Goal: Task Accomplishment & Management: Use online tool/utility

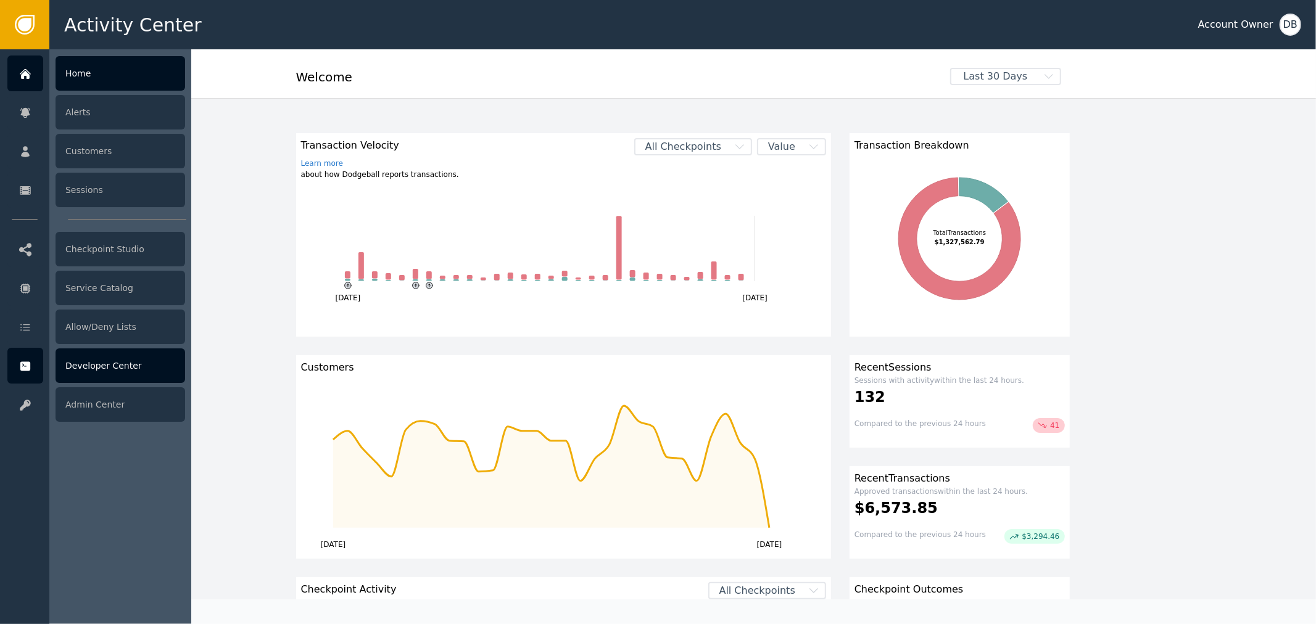
click at [128, 366] on div "Developer Center" at bounding box center [121, 365] width 130 height 35
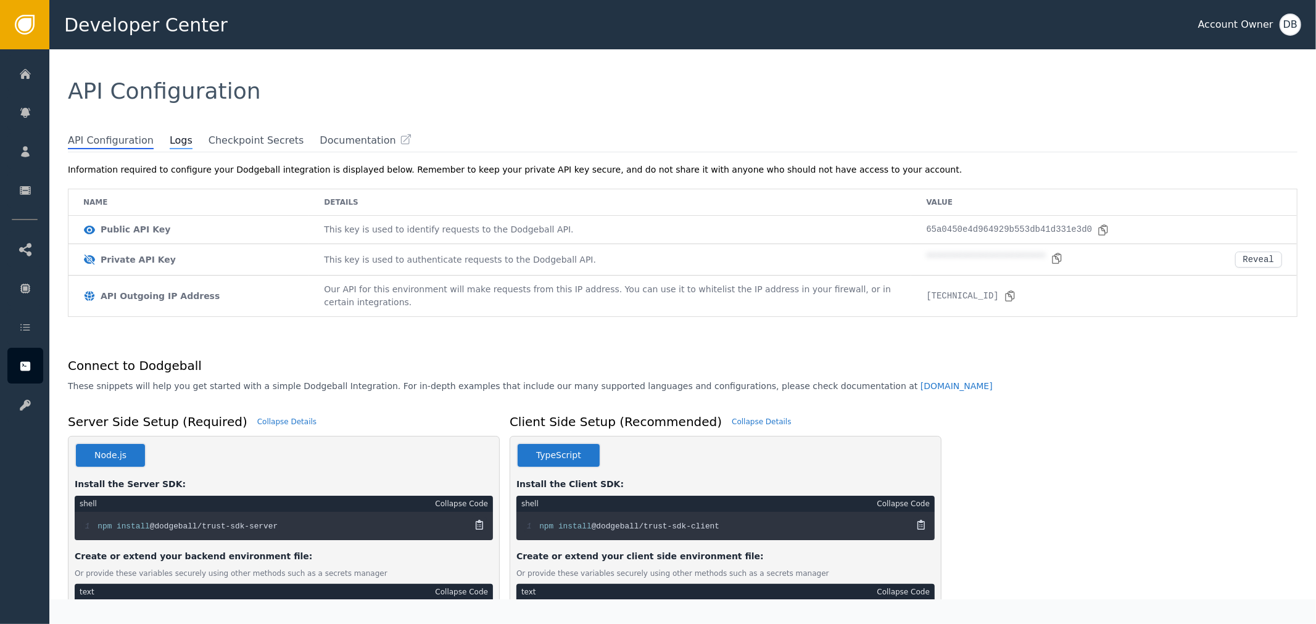
click at [170, 141] on span "Logs" at bounding box center [181, 141] width 23 height 16
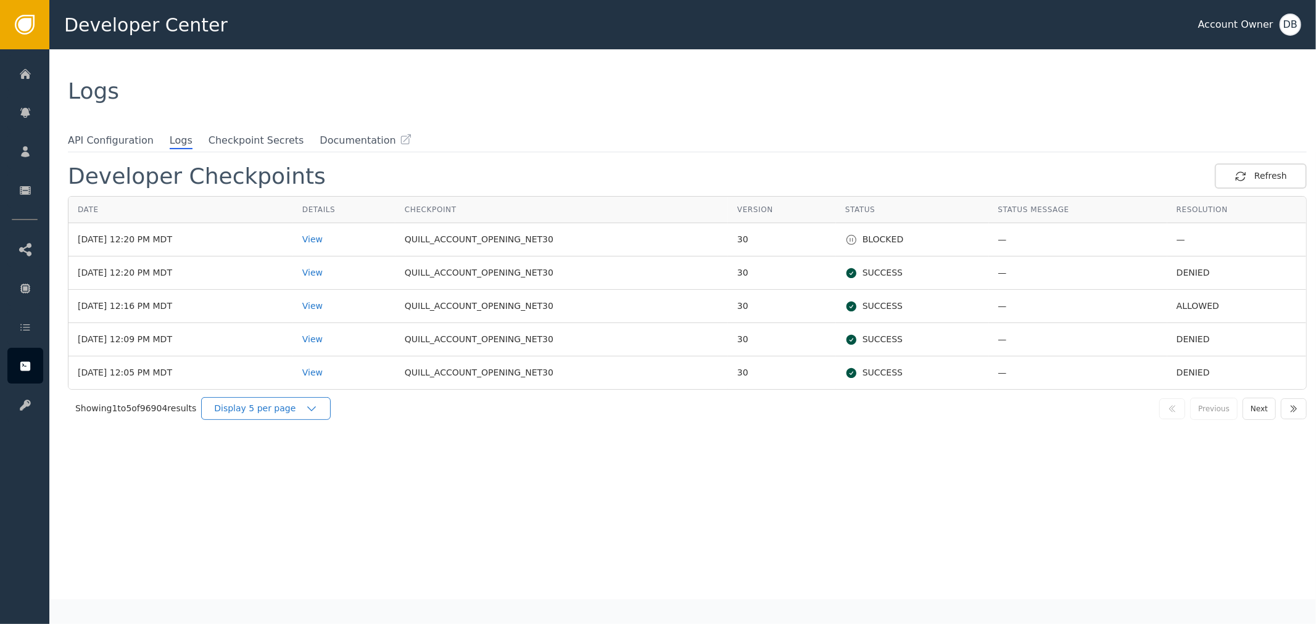
click at [254, 411] on div "Display 5 per page" at bounding box center [259, 408] width 91 height 13
click at [279, 457] on div "Display 25 per page" at bounding box center [269, 459] width 99 height 13
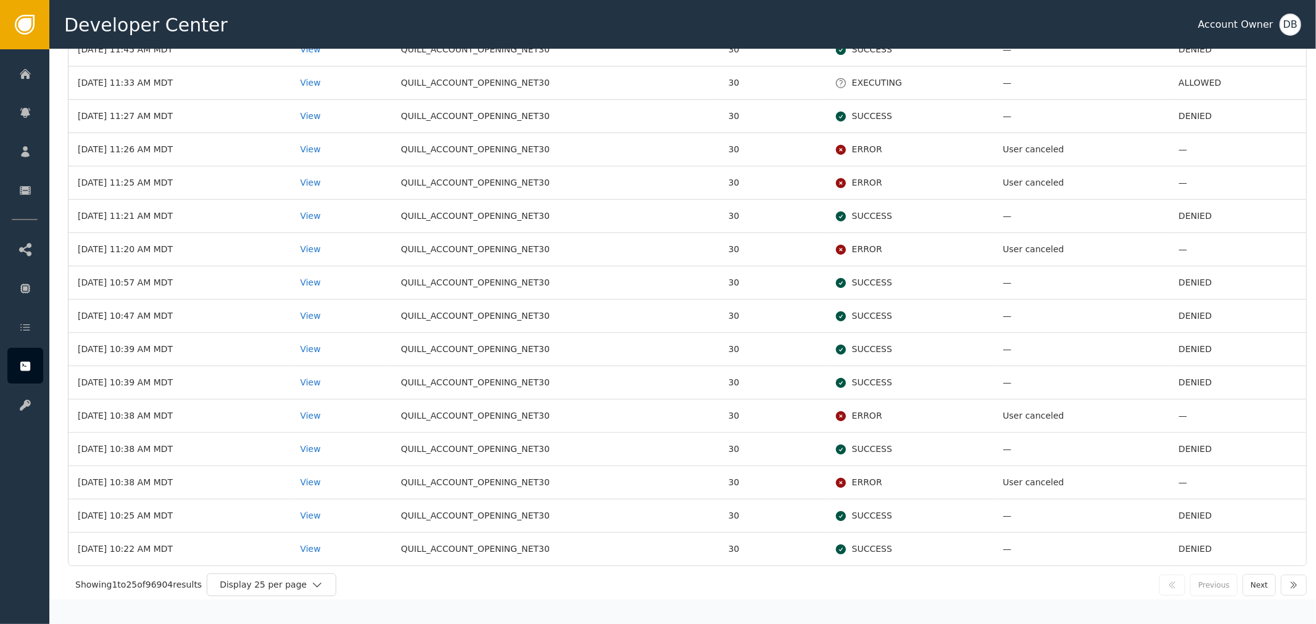
scroll to position [494, 0]
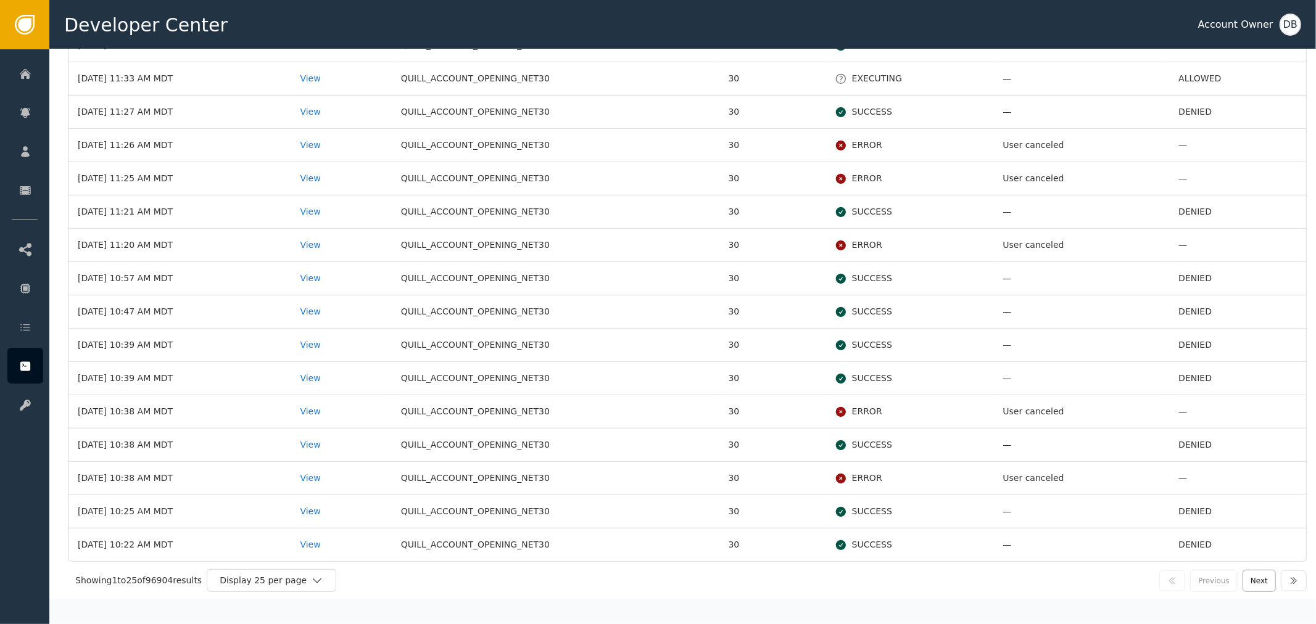
click at [1247, 584] on button "Next" at bounding box center [1258, 581] width 33 height 22
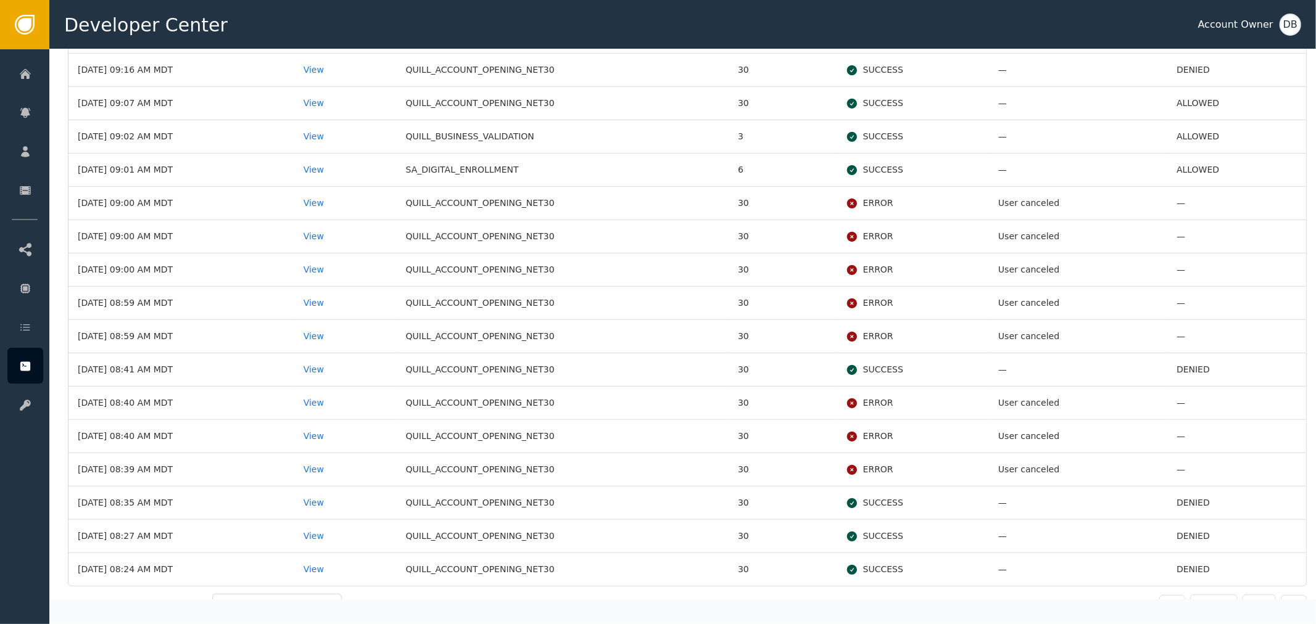
scroll to position [0, 0]
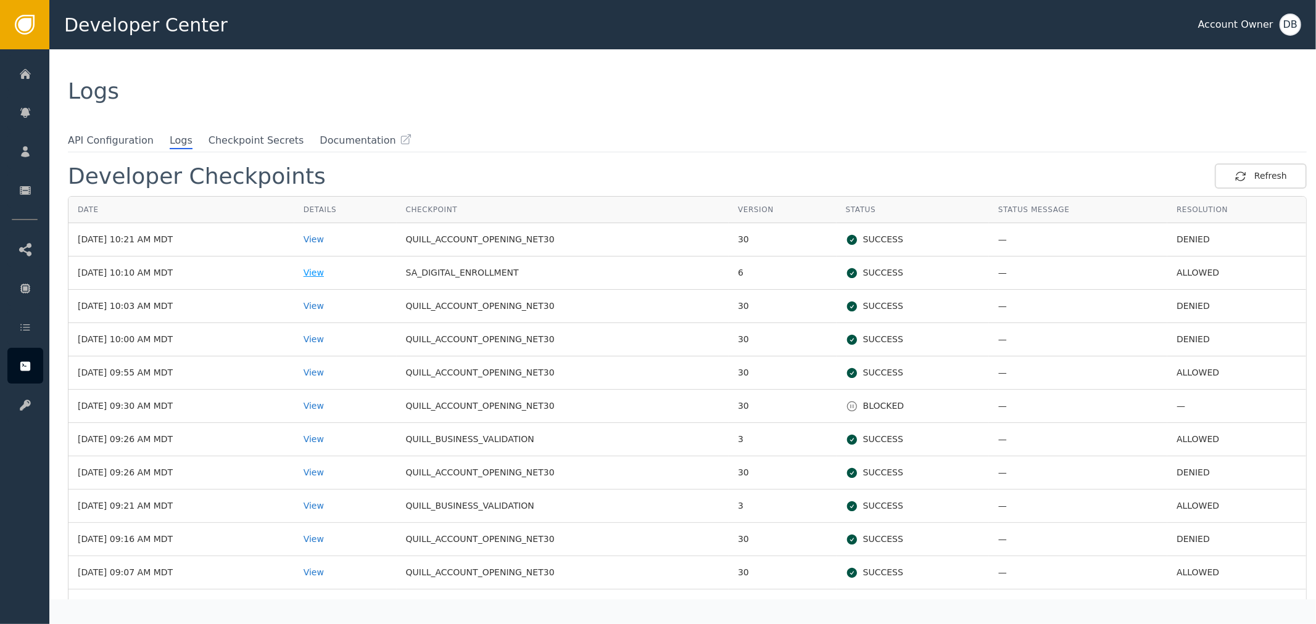
click at [347, 270] on div "View" at bounding box center [345, 272] width 84 height 13
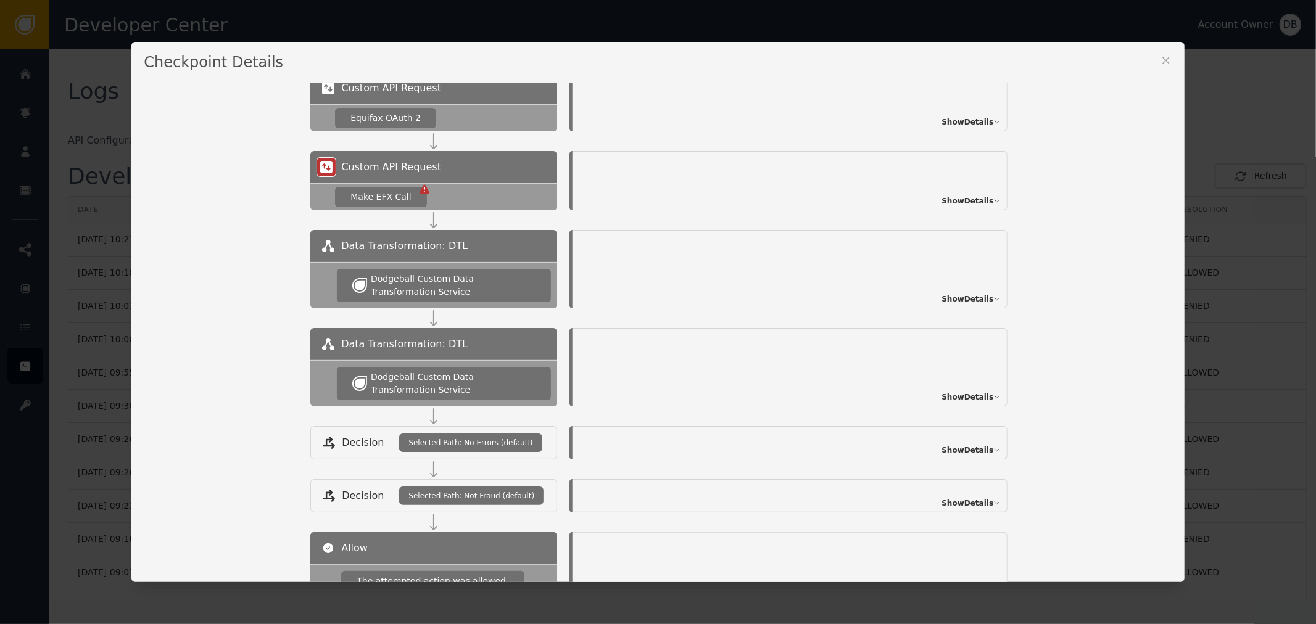
scroll to position [455, 0]
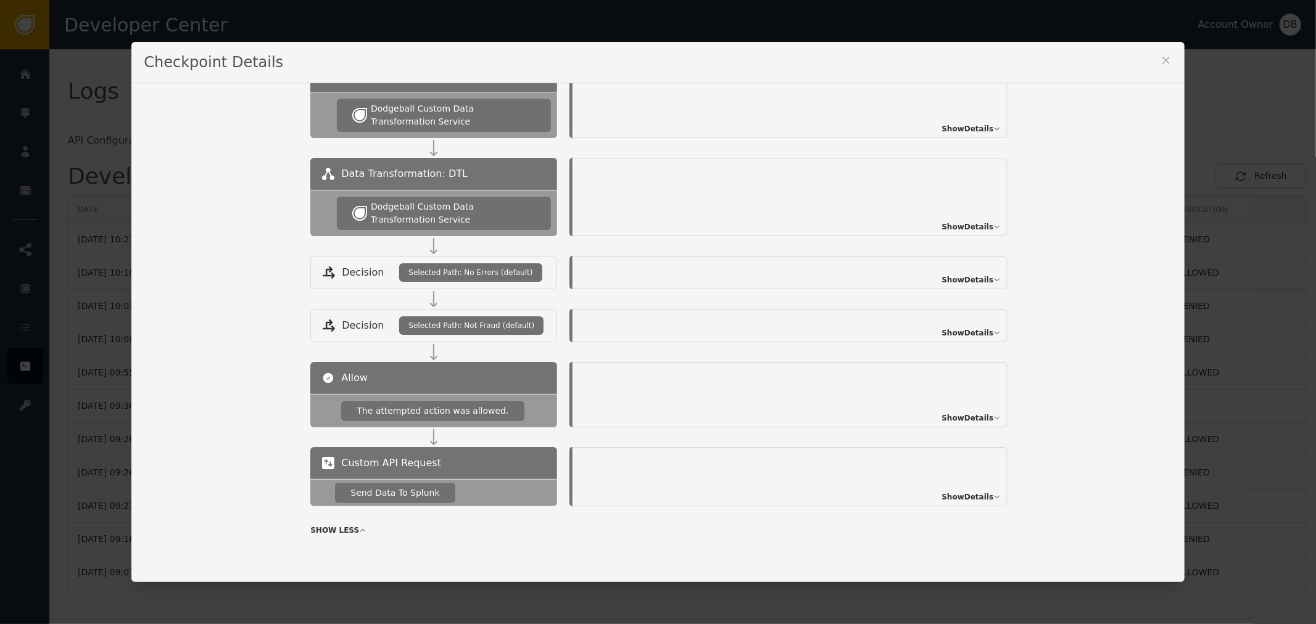
click at [966, 495] on span "Show Details" at bounding box center [967, 497] width 52 height 11
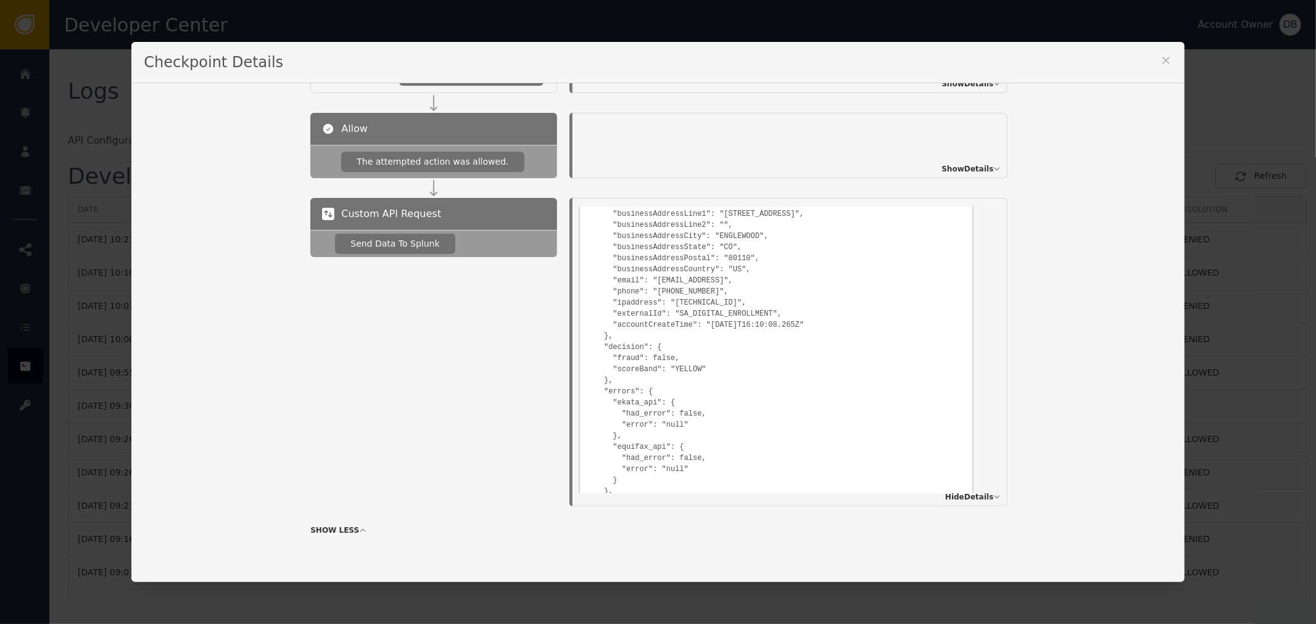
scroll to position [136, 0]
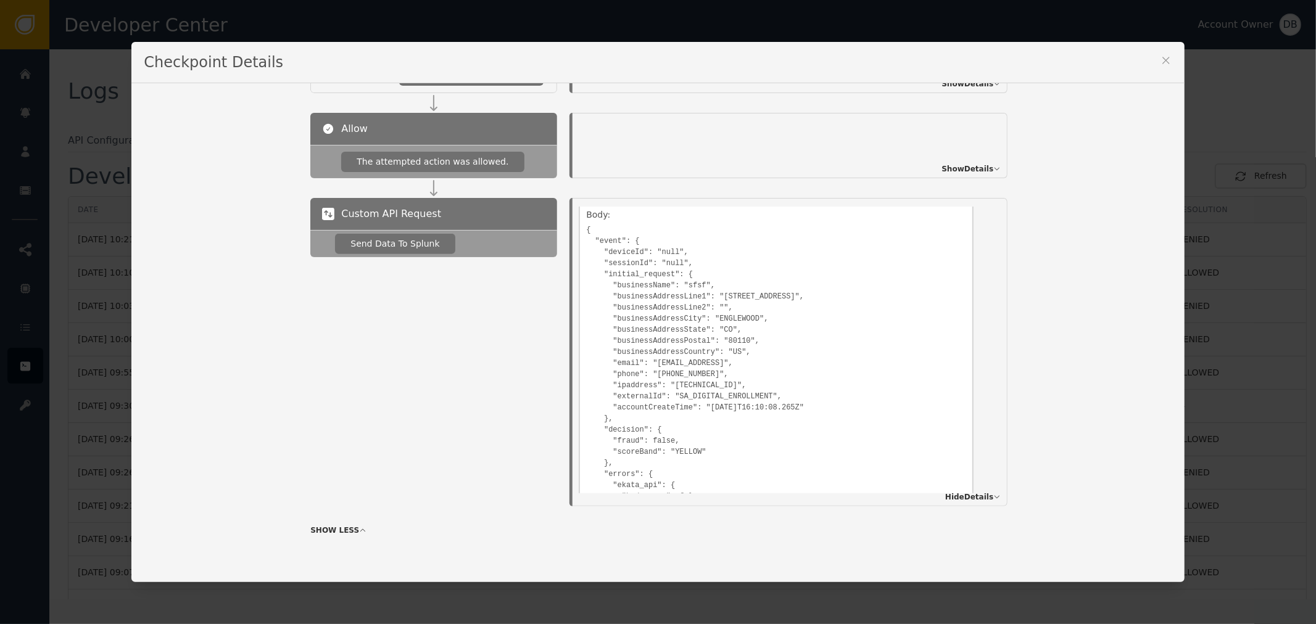
click at [1164, 62] on icon at bounding box center [1166, 60] width 12 height 12
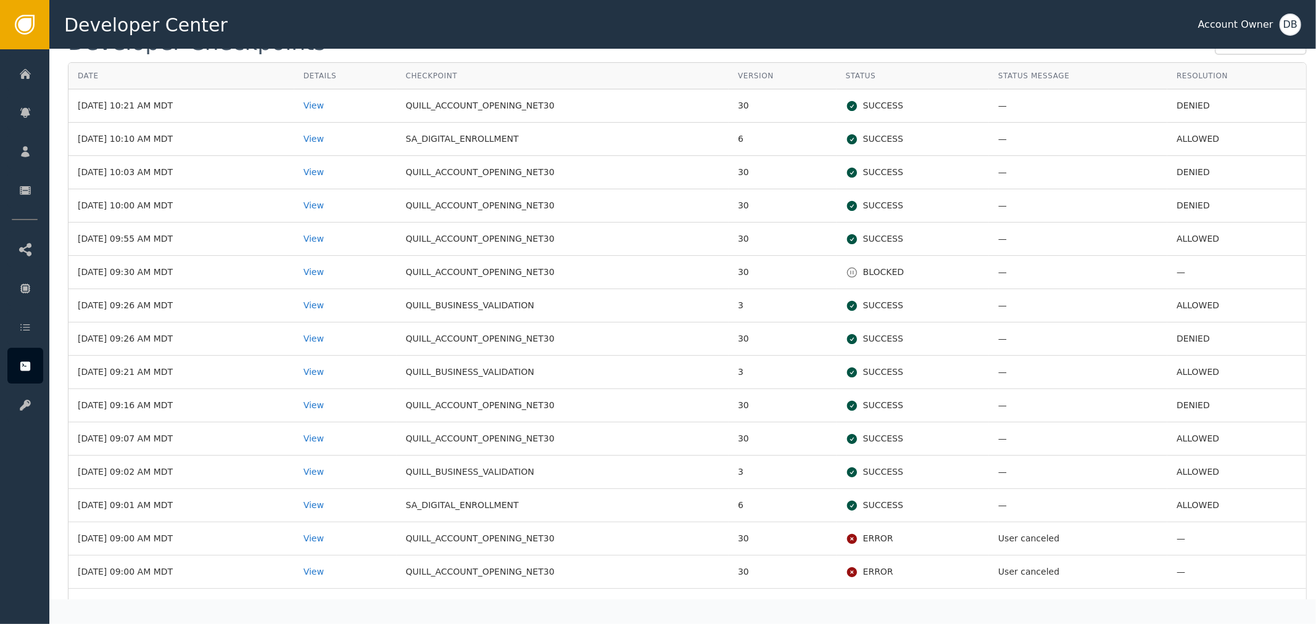
scroll to position [137, 0]
click at [352, 369] on div "View" at bounding box center [345, 369] width 84 height 13
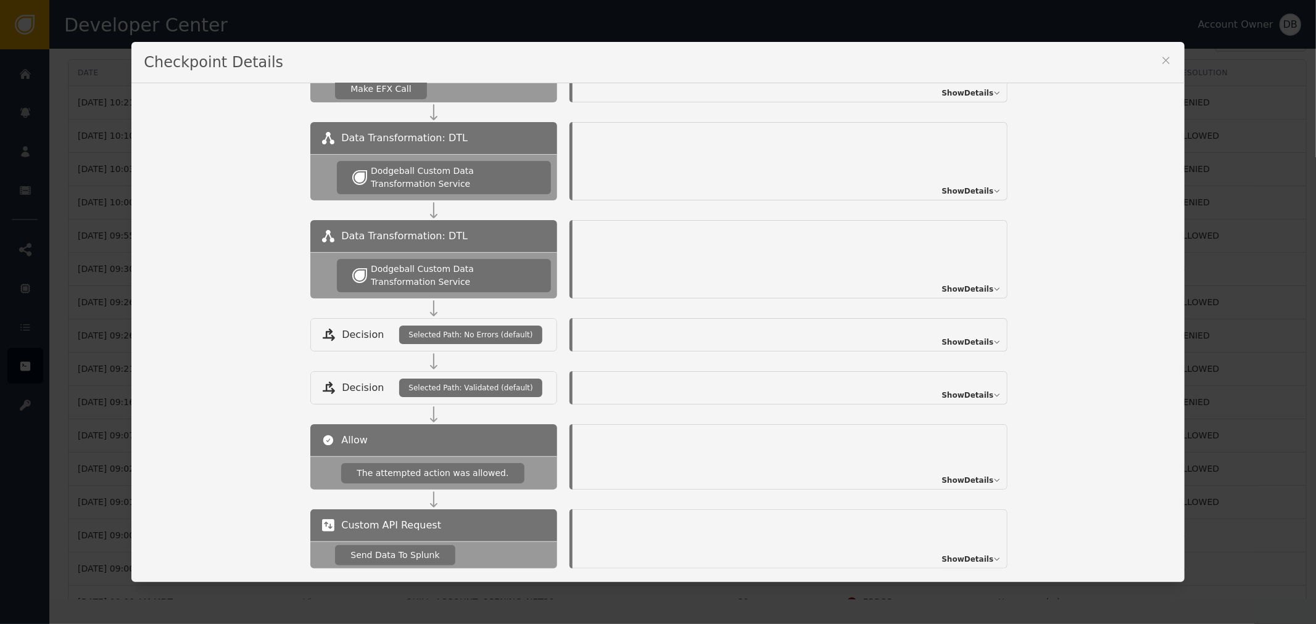
scroll to position [455, 0]
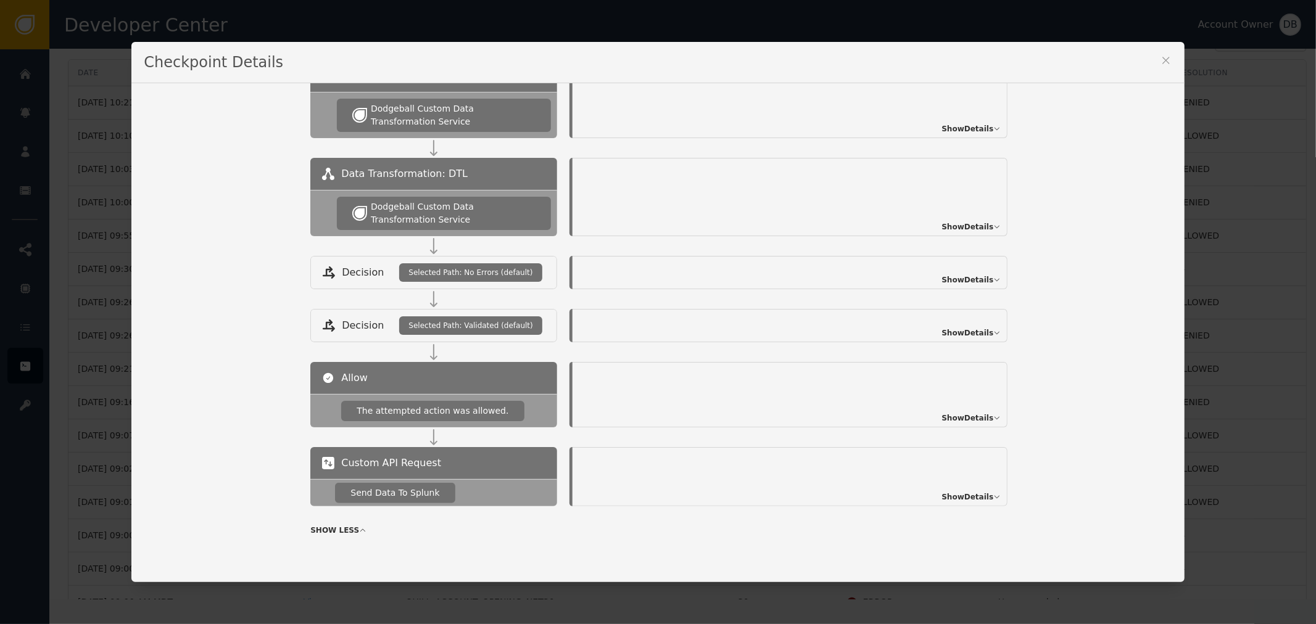
click at [970, 485] on div "Show Details" at bounding box center [789, 476] width 435 height 59
click at [975, 497] on span "Show Details" at bounding box center [967, 497] width 52 height 11
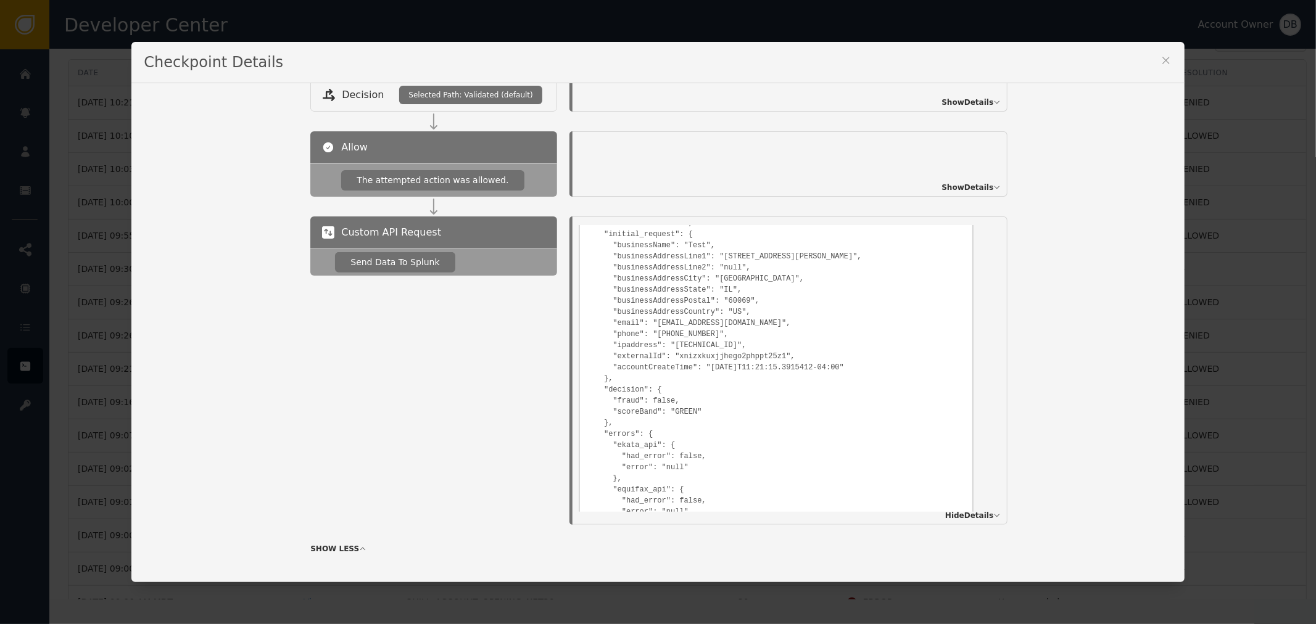
scroll to position [704, 0]
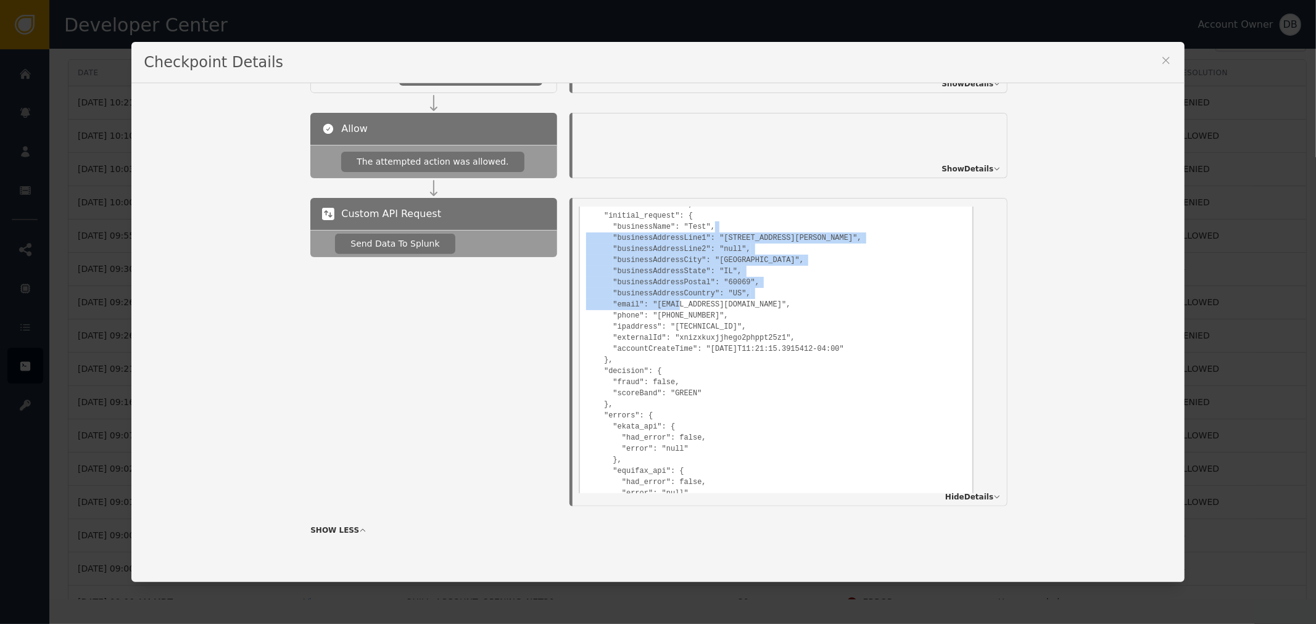
drag, startPoint x: 698, startPoint y: 229, endPoint x: 773, endPoint y: 301, distance: 104.7
click at [773, 301] on pre "{ "event": { "message": "This is a test event", "deviceId": "null", "sessionId"…" at bounding box center [776, 370] width 380 height 436
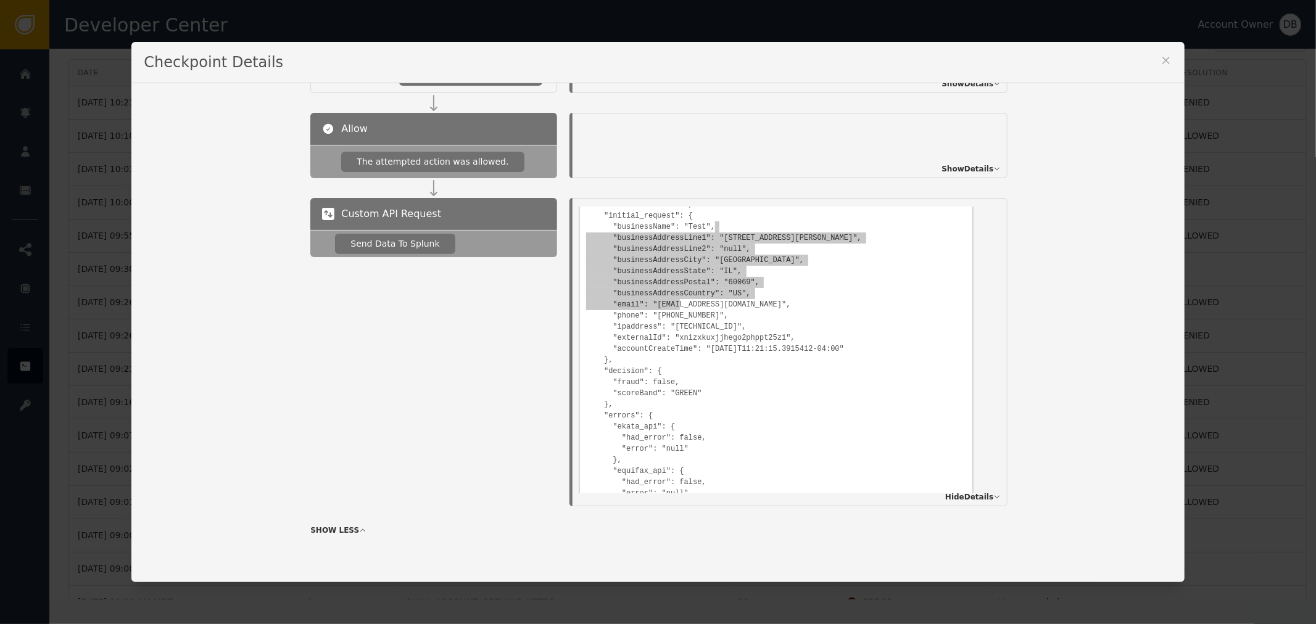
scroll to position [0, 0]
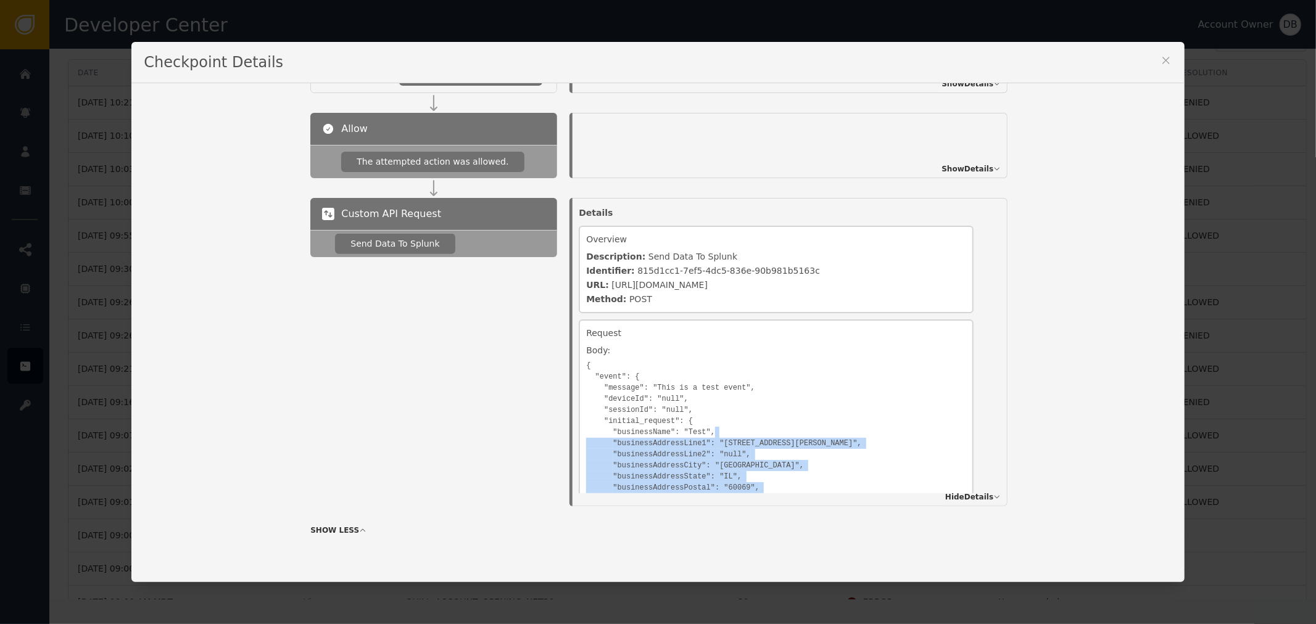
click at [1160, 54] on icon at bounding box center [1166, 60] width 12 height 12
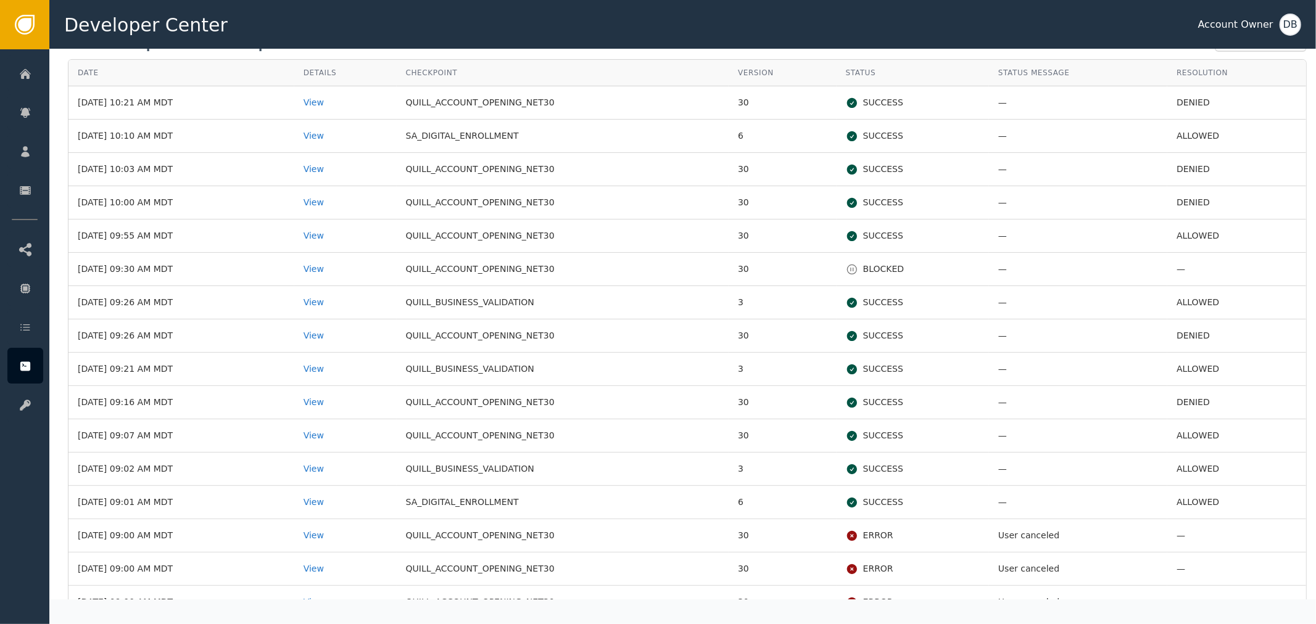
click at [516, 88] on td "QUILL_ACCOUNT_OPENING_NET30" at bounding box center [563, 102] width 332 height 33
drag, startPoint x: 501, startPoint y: 146, endPoint x: 603, endPoint y: 206, distance: 118.6
click at [588, 196] on tbody "[DATE] 10:21 AM MDT View QUILL_ACCOUNT_OPENING_NET30 30 SUCCESS — DENIED [DATE]…" at bounding box center [686, 502] width 1237 height 832
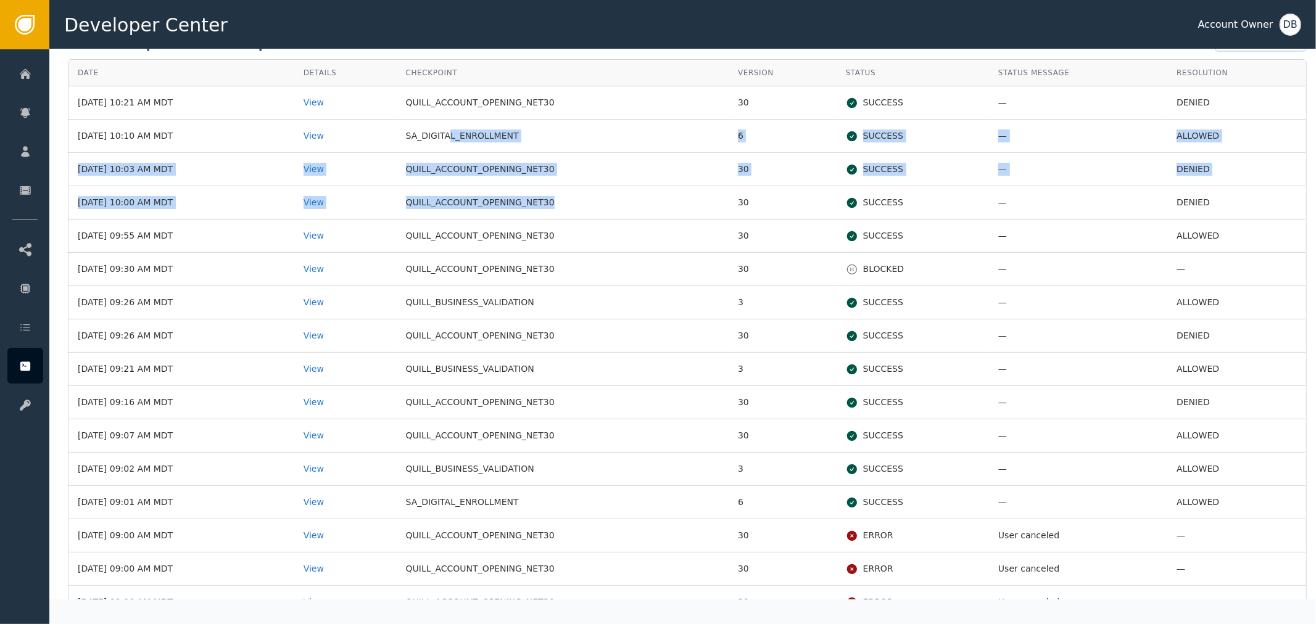
click at [517, 181] on td "QUILL_ACCOUNT_OPENING_NET30" at bounding box center [563, 169] width 332 height 33
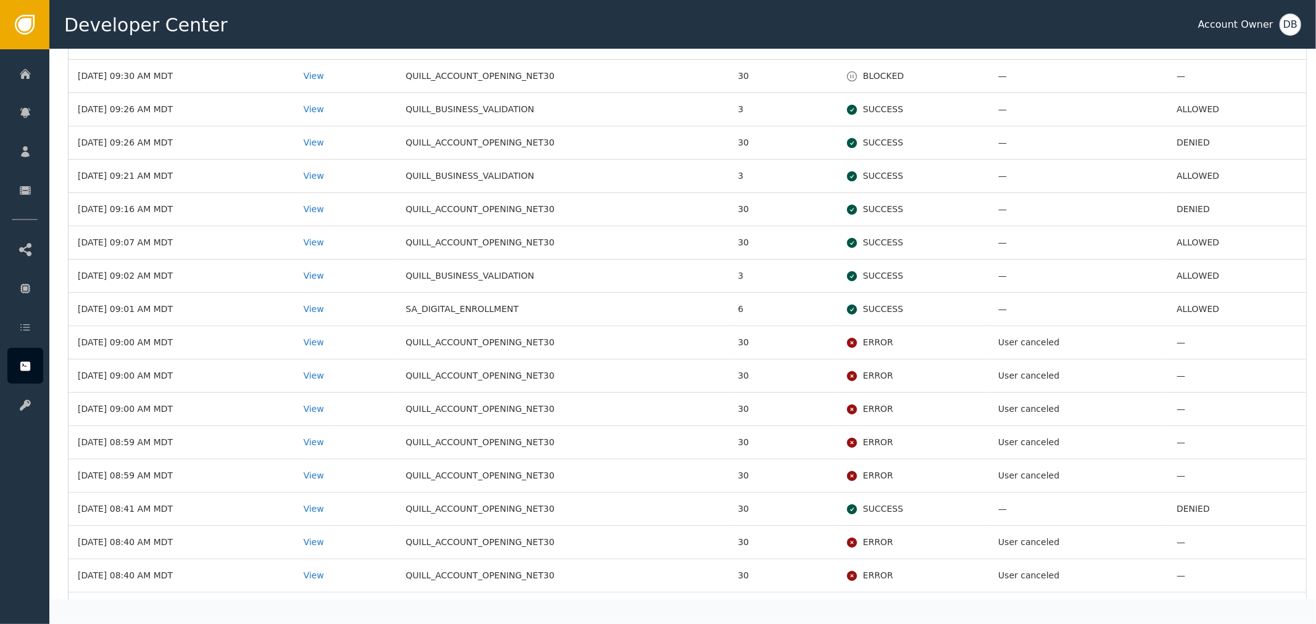
scroll to position [342, 0]
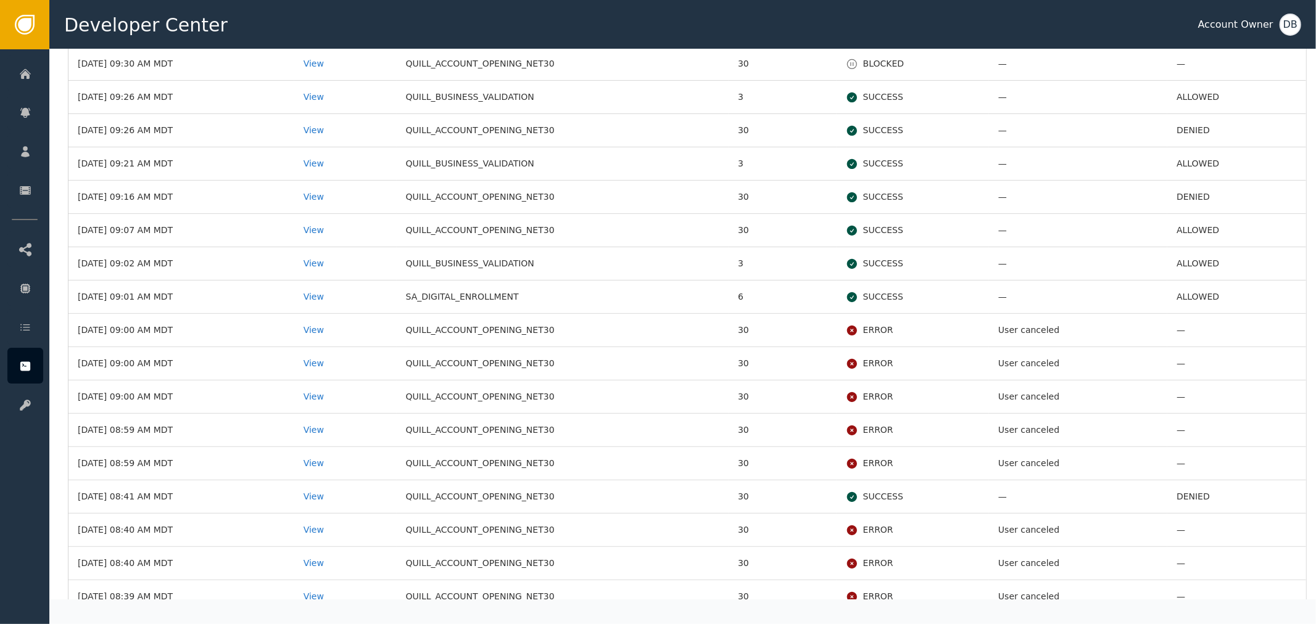
click at [478, 133] on td "QUILL_ACCOUNT_OPENING_NET30" at bounding box center [563, 130] width 332 height 33
click at [477, 163] on td "QUILL_BUSINESS_VALIDATION" at bounding box center [563, 163] width 332 height 33
drag, startPoint x: 437, startPoint y: 261, endPoint x: 488, endPoint y: 263, distance: 51.2
click at [473, 262] on td "QUILL_BUSINESS_VALIDATION" at bounding box center [563, 263] width 332 height 33
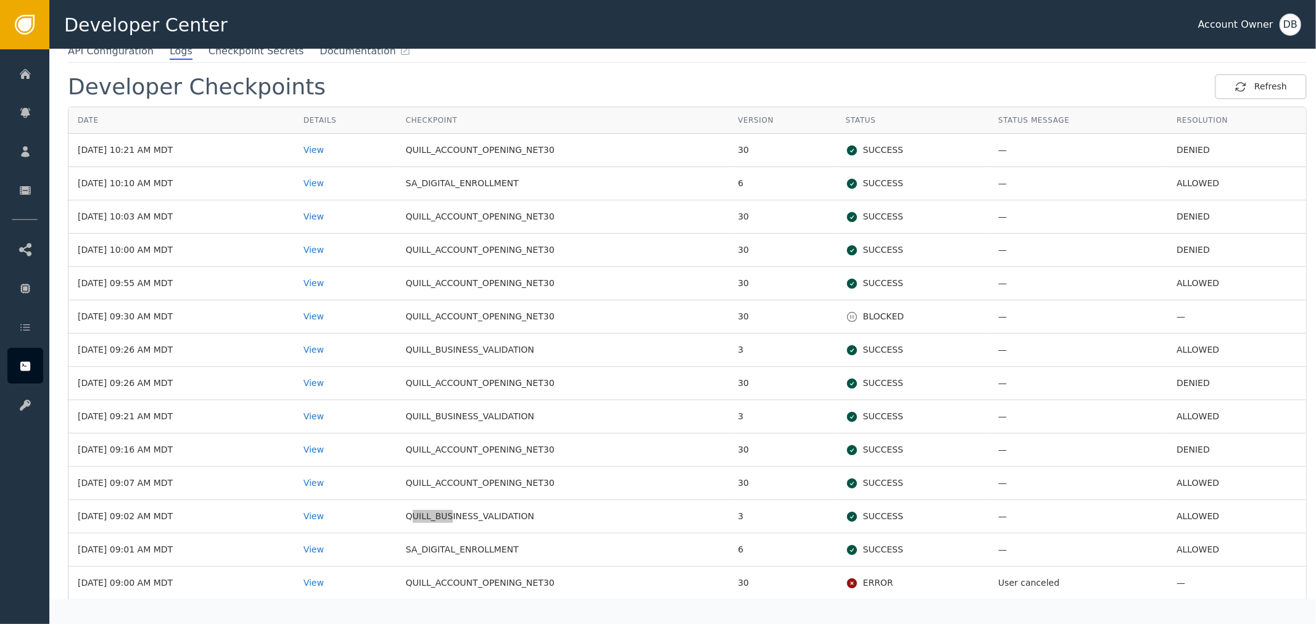
scroll to position [0, 0]
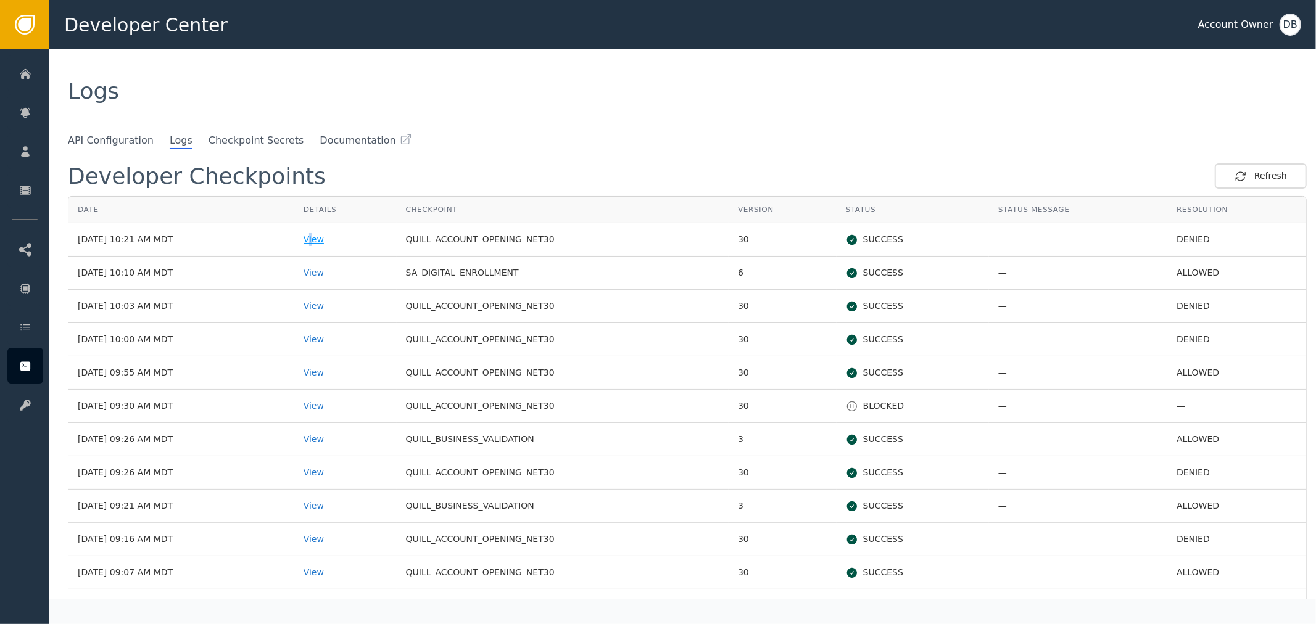
click at [342, 236] on div "View" at bounding box center [345, 239] width 84 height 13
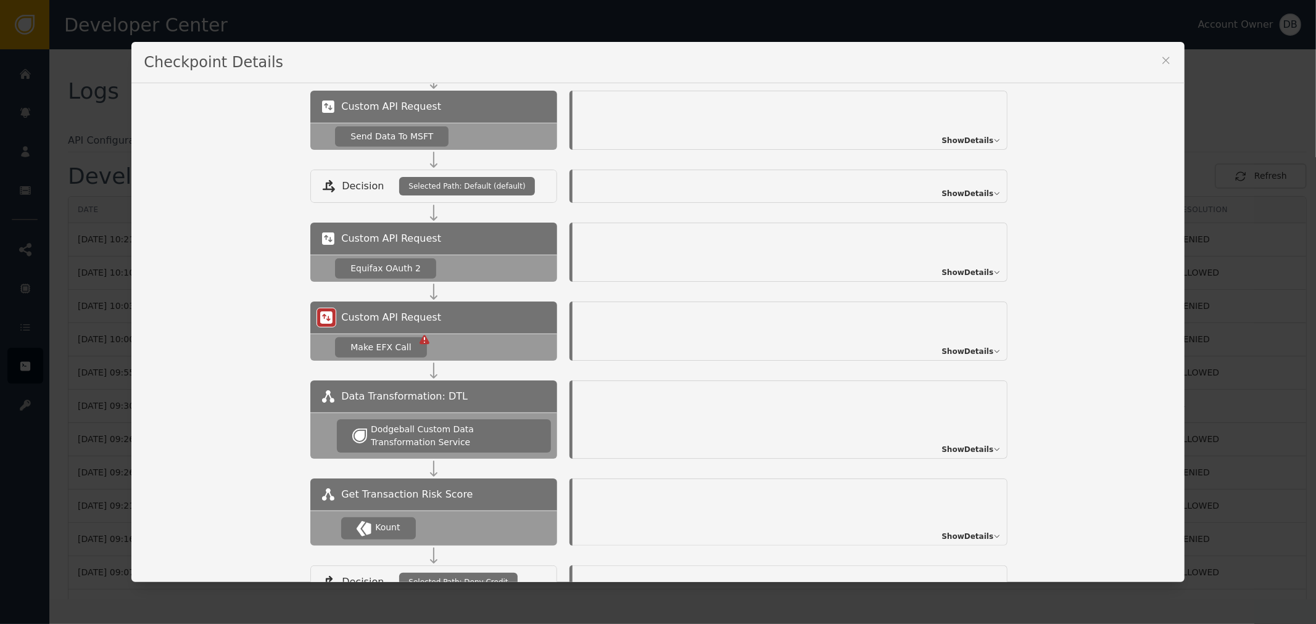
scroll to position [663, 0]
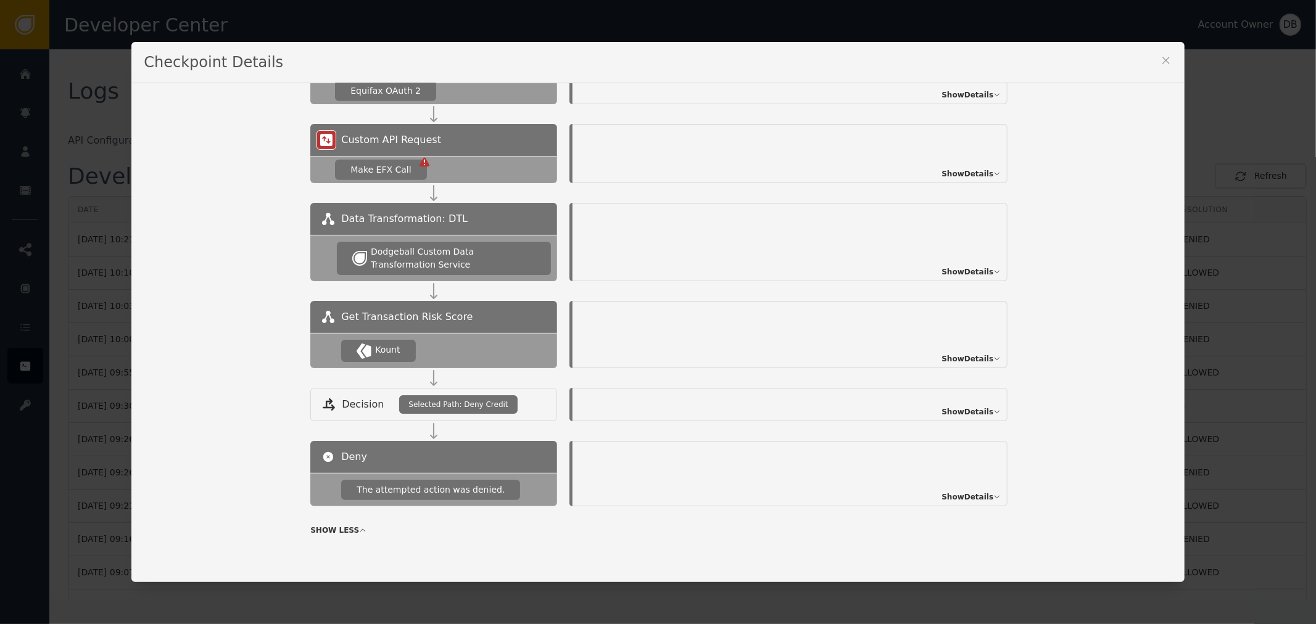
click at [993, 170] on icon at bounding box center [996, 173] width 7 height 7
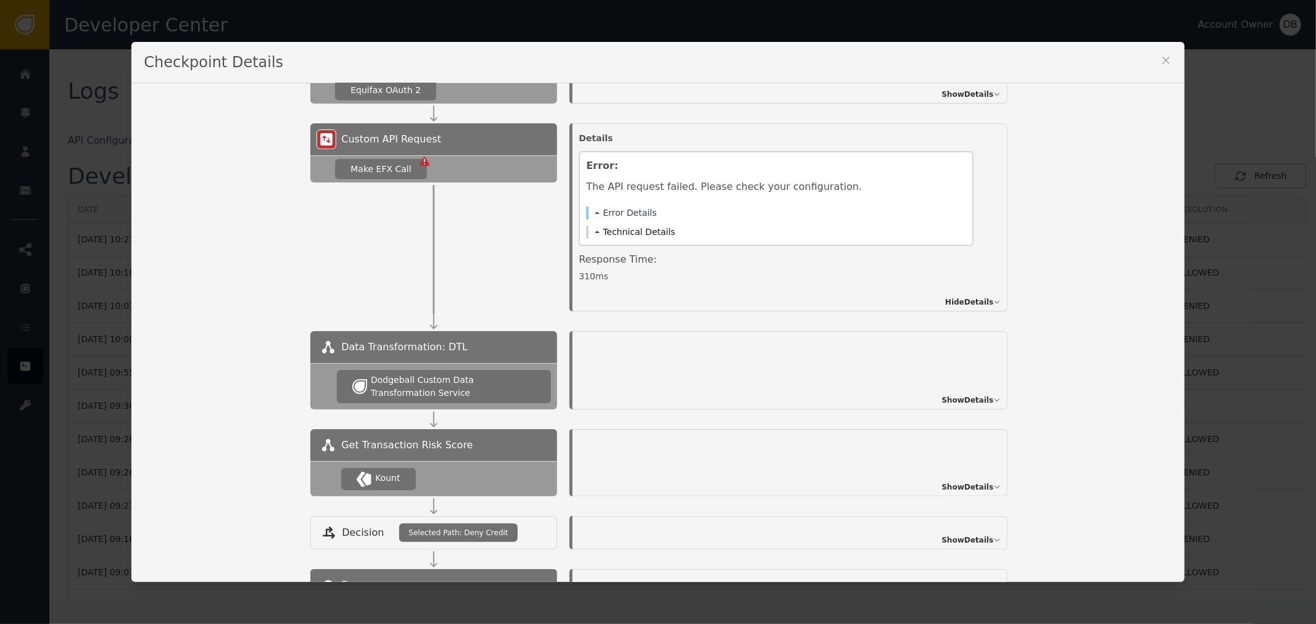
click at [627, 232] on button "Technical Details" at bounding box center [635, 232] width 80 height 13
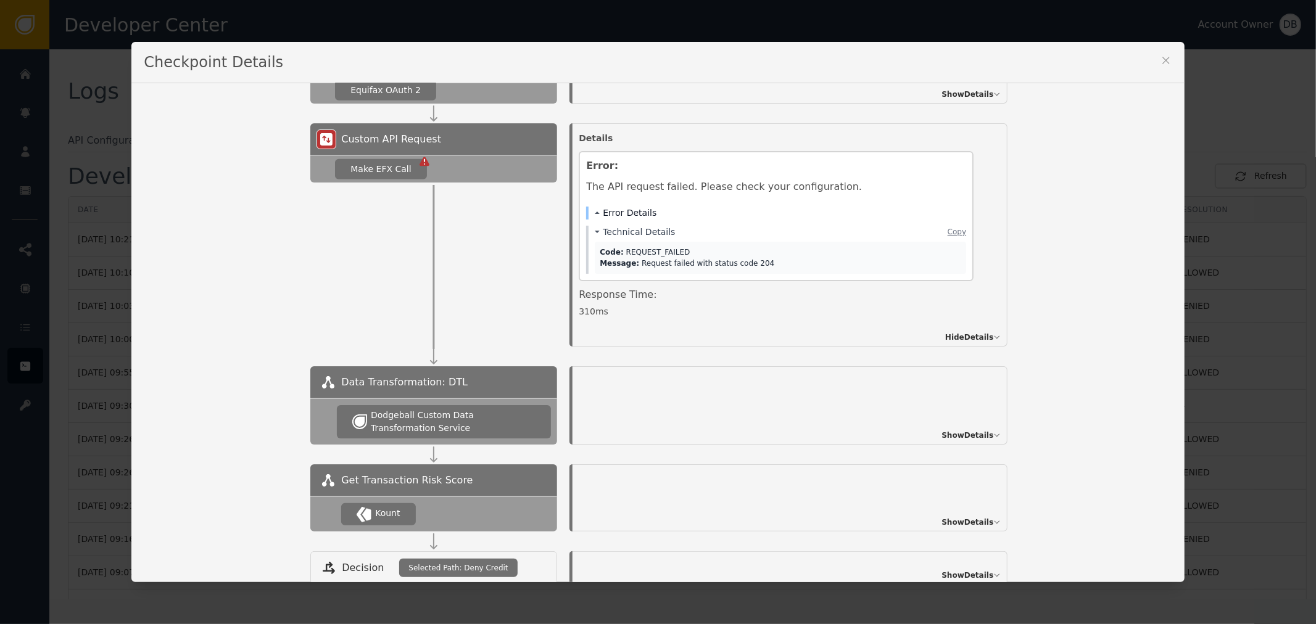
click at [624, 215] on button "Error Details" at bounding box center [626, 213] width 62 height 13
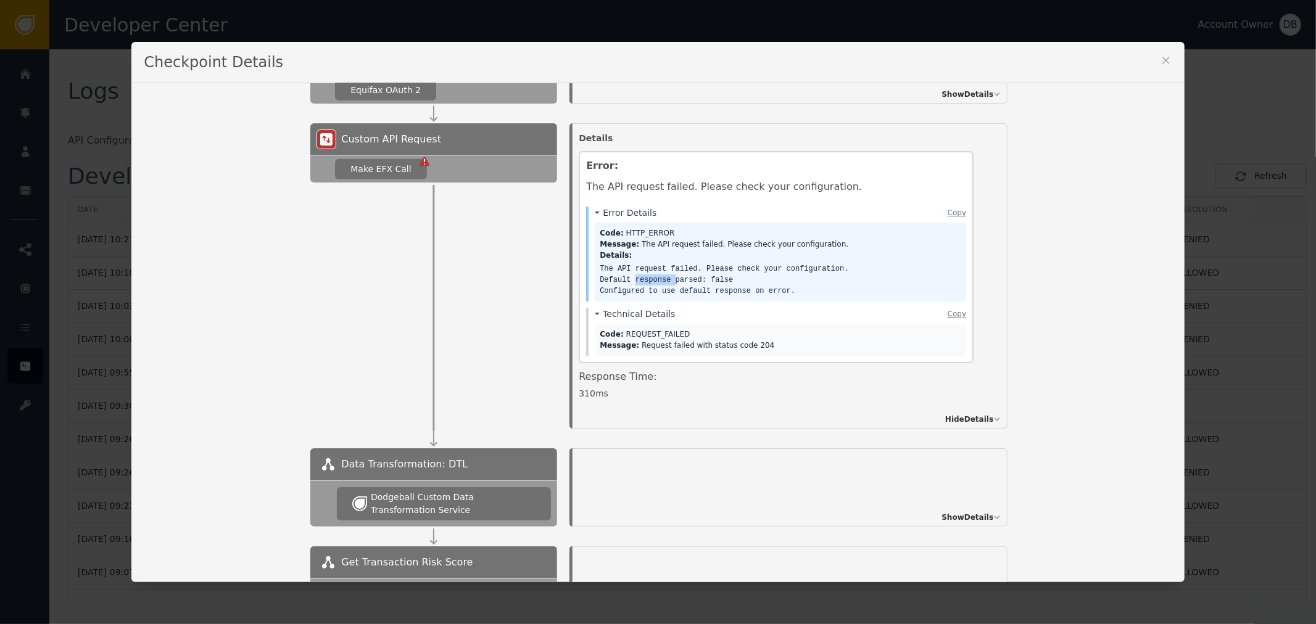
drag, startPoint x: 624, startPoint y: 281, endPoint x: 754, endPoint y: 274, distance: 129.7
click at [696, 276] on pre "The API request failed. Please check your configuration. Default response parse…" at bounding box center [780, 279] width 361 height 33
click at [763, 279] on pre "The API request failed. Please check your configuration. Default response parse…" at bounding box center [780, 279] width 361 height 33
drag, startPoint x: 614, startPoint y: 287, endPoint x: 608, endPoint y: 249, distance: 38.1
click at [608, 250] on div "Details: The API request failed. Please check your configuration. Default respo…" at bounding box center [780, 273] width 361 height 47
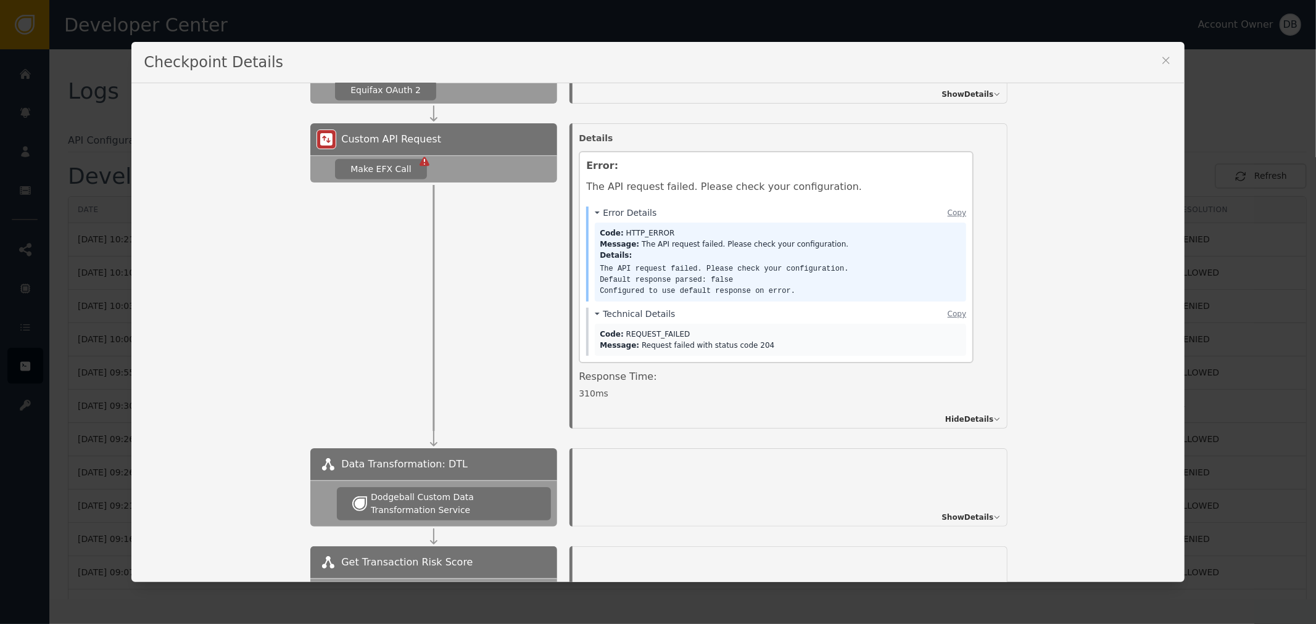
click at [761, 244] on div "Message: The API request failed. Please check your configuration." at bounding box center [780, 244] width 361 height 11
drag, startPoint x: 641, startPoint y: 273, endPoint x: 779, endPoint y: 307, distance: 141.7
click at [736, 300] on div "Code: HTTP_ERROR Message: The API request failed. Please check your configurati…" at bounding box center [780, 262] width 371 height 79
click at [788, 295] on pre "The API request failed. Please check your configuration. Default response parse…" at bounding box center [780, 279] width 361 height 33
drag, startPoint x: 707, startPoint y: 287, endPoint x: 611, endPoint y: 279, distance: 97.2
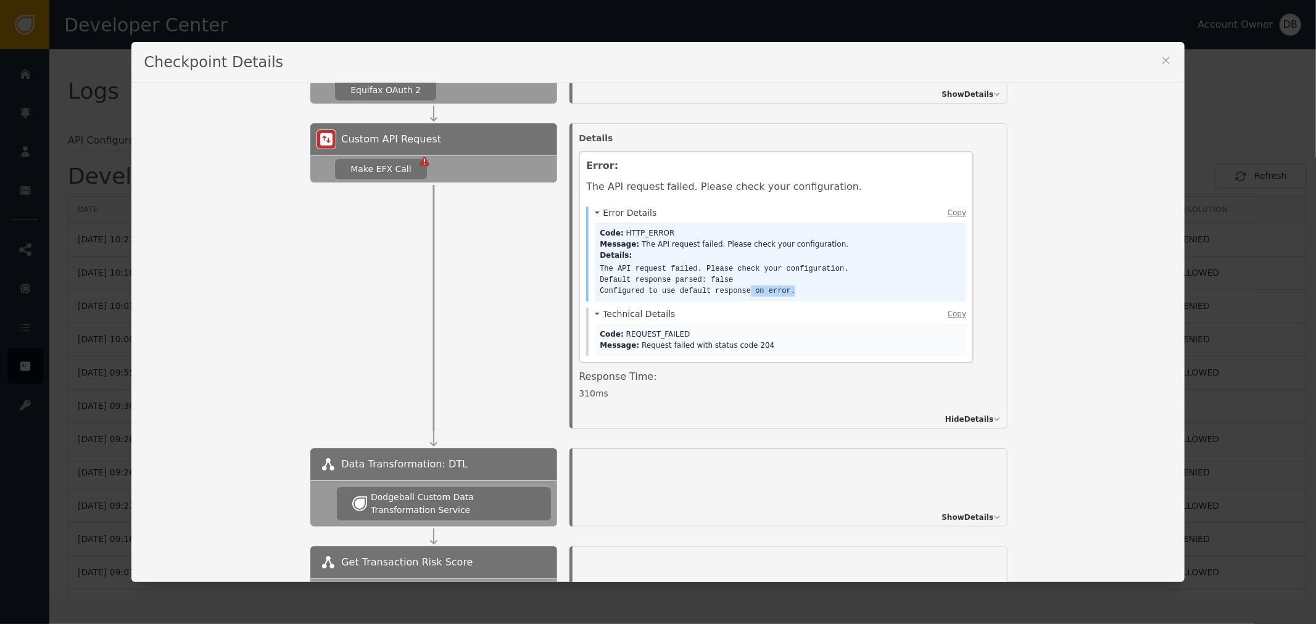
click at [638, 282] on pre "The API request failed. Please check your configuration. Default response parse…" at bounding box center [780, 279] width 361 height 33
click at [586, 278] on div "Error Details Copy Code: HTTP_ERROR Message: The API request failed. Please che…" at bounding box center [776, 254] width 380 height 95
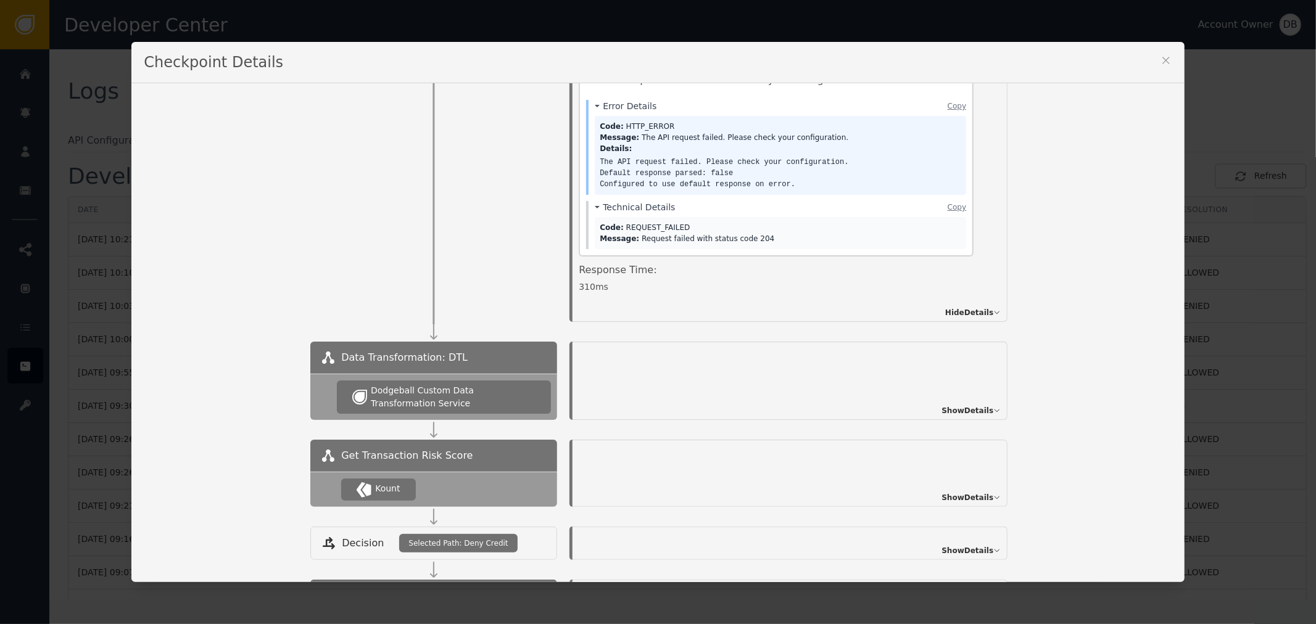
scroll to position [908, 0]
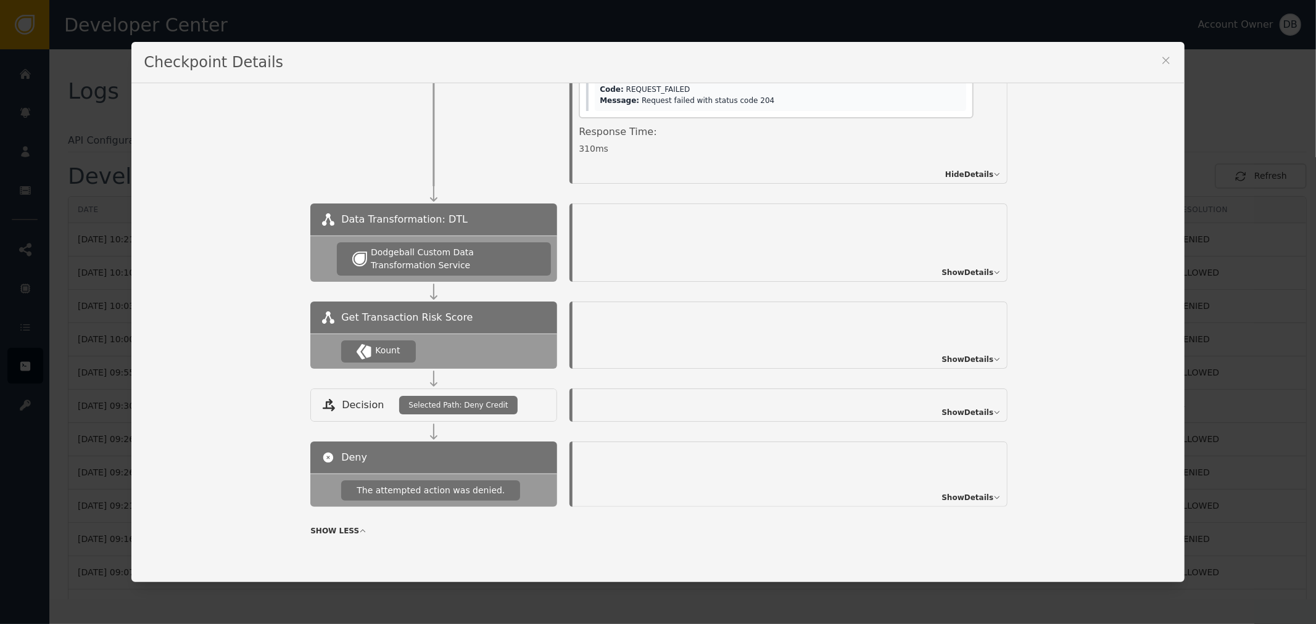
click at [1162, 60] on icon at bounding box center [1166, 60] width 12 height 12
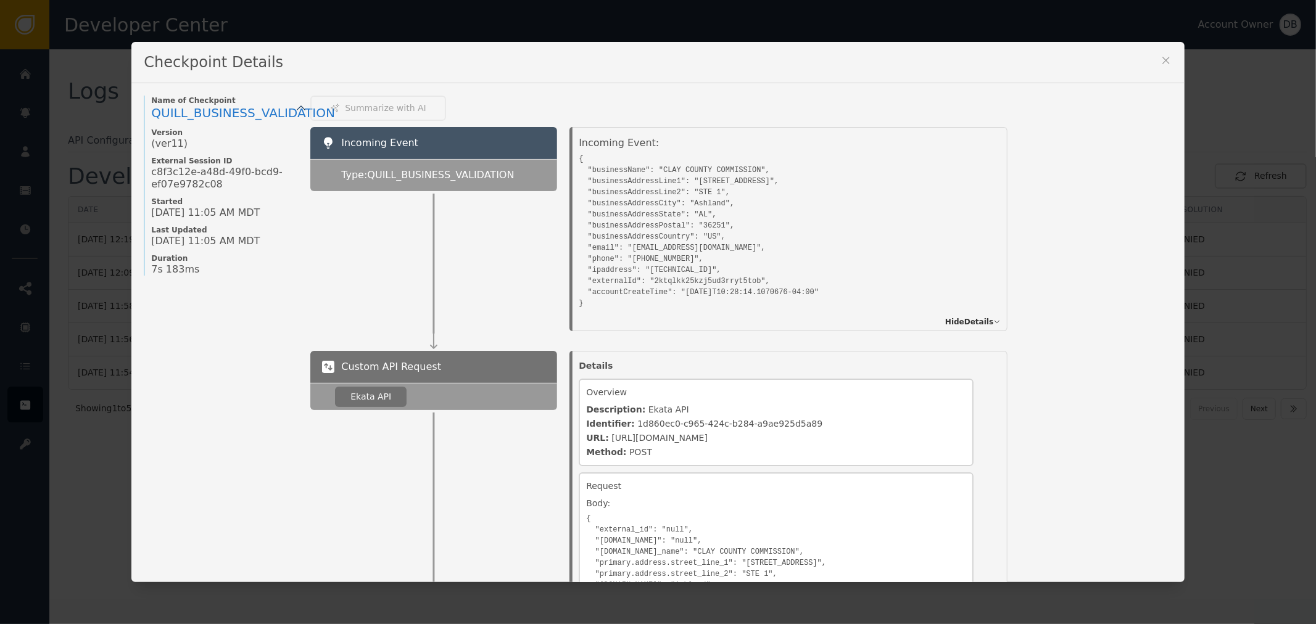
scroll to position [199, 0]
